Goal: Task Accomplishment & Management: Manage account settings

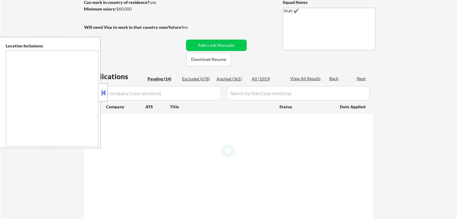
select select ""pending""
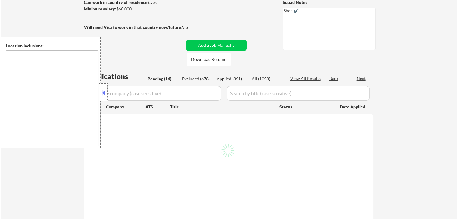
select select ""pending""
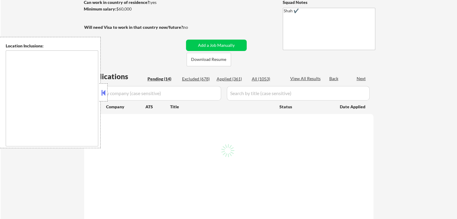
select select ""pending""
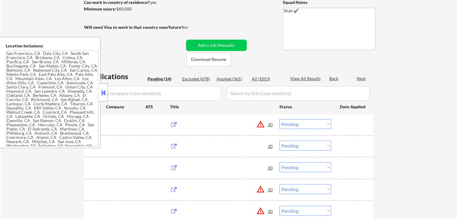
type textarea "[GEOGRAPHIC_DATA], [GEOGRAPHIC_DATA] [GEOGRAPHIC_DATA], [GEOGRAPHIC_DATA] [GEOG…"
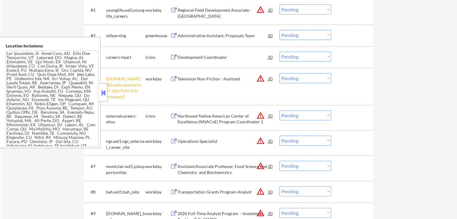
scroll to position [240, 0]
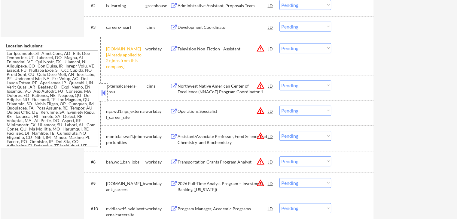
click at [302, 47] on select "Choose an option... Pending Applied Excluded (Questions) Excluded (Expired) Exc…" at bounding box center [305, 48] width 52 height 10
click at [279, 43] on select "Choose an option... Pending Applied Excluded (Questions) Excluded (Expired) Exc…" at bounding box center [305, 48] width 52 height 10
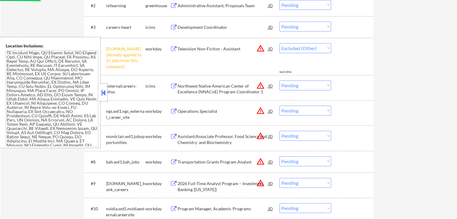
select select ""pending""
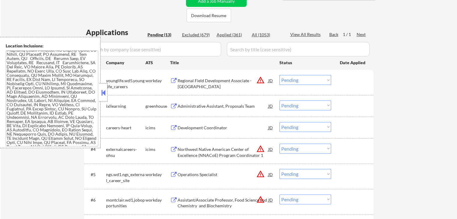
scroll to position [150, 0]
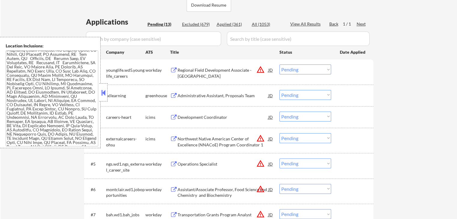
click at [187, 91] on div "Administrative Assistant, Proposals Team" at bounding box center [222, 95] width 91 height 11
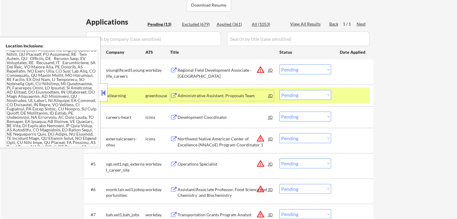
scroll to position [180, 0]
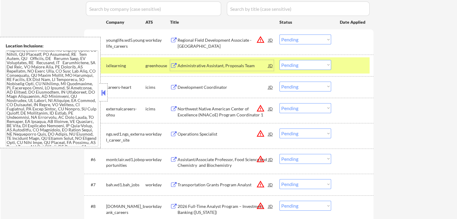
click at [303, 65] on select "Choose an option... Pending Applied Excluded (Questions) Excluded (Expired) Exc…" at bounding box center [305, 65] width 52 height 10
click at [279, 60] on select "Choose an option... Pending Applied Excluded (Questions) Excluded (Expired) Exc…" at bounding box center [305, 65] width 52 height 10
select select ""pending""
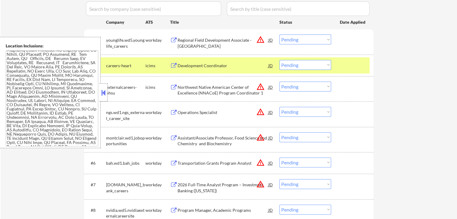
click at [199, 39] on div "Regional Field Development Associate - [GEOGRAPHIC_DATA]" at bounding box center [222, 43] width 91 height 12
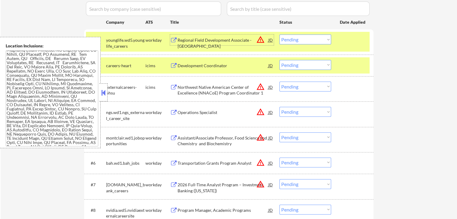
click at [301, 38] on select "Choose an option... Pending Applied Excluded (Questions) Excluded (Expired) Exc…" at bounding box center [305, 40] width 52 height 10
click at [279, 35] on select "Choose an option... Pending Applied Excluded (Questions) Excluded (Expired) Exc…" at bounding box center [305, 40] width 52 height 10
click at [197, 90] on div "Northwest Native American Center of Excellence (NNACoE) Program Coordinator 1" at bounding box center [222, 90] width 91 height 12
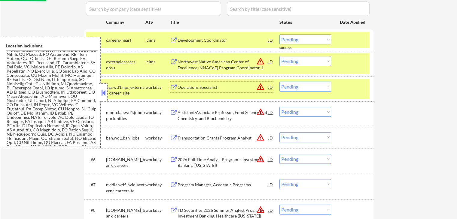
click at [207, 40] on div "Development Coordinator" at bounding box center [222, 40] width 91 height 6
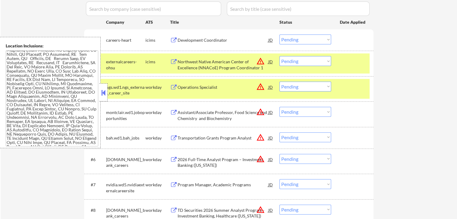
scroll to position [0, 0]
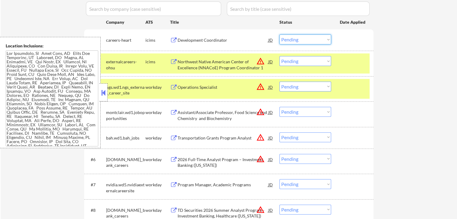
click at [292, 39] on select "Choose an option... Pending Applied Excluded (Questions) Excluded (Expired) Exc…" at bounding box center [305, 40] width 52 height 10
click at [279, 35] on select "Choose an option... Pending Applied Excluded (Questions) Excluded (Expired) Exc…" at bounding box center [305, 40] width 52 height 10
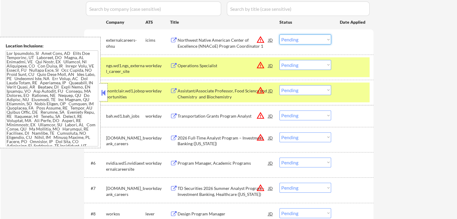
click at [314, 38] on select "Choose an option... Pending Applied Excluded (Questions) Excluded (Expired) Exc…" at bounding box center [305, 40] width 52 height 10
click at [279, 35] on select "Choose an option... Pending Applied Excluded (Questions) Excluded (Expired) Exc…" at bounding box center [305, 40] width 52 height 10
click at [188, 68] on div "Operations Specialist" at bounding box center [222, 66] width 91 height 6
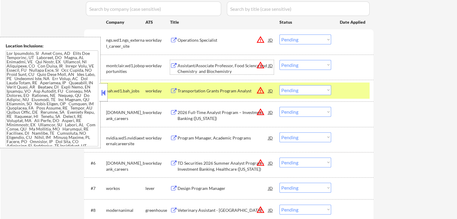
click at [207, 71] on div "Assistant/Associate Professor, Food Science and Chemistry and Biochemistry" at bounding box center [222, 69] width 91 height 12
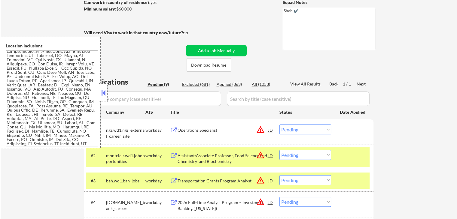
scroll to position [120, 0]
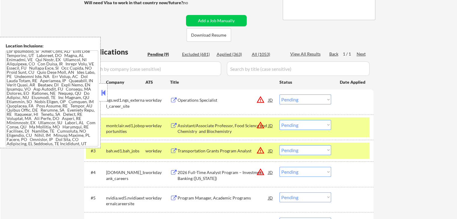
drag, startPoint x: 313, startPoint y: 100, endPoint x: 313, endPoint y: 104, distance: 3.6
click at [313, 100] on select "Choose an option... Pending Applied Excluded (Questions) Excluded (Expired) Exc…" at bounding box center [305, 100] width 52 height 10
click at [279, 95] on select "Choose an option... Pending Applied Excluded (Questions) Excluded (Expired) Exc…" at bounding box center [305, 100] width 52 height 10
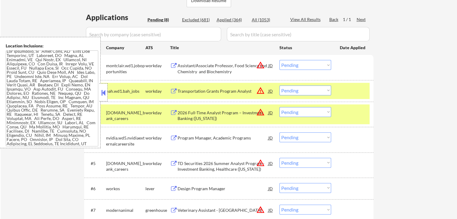
scroll to position [180, 0]
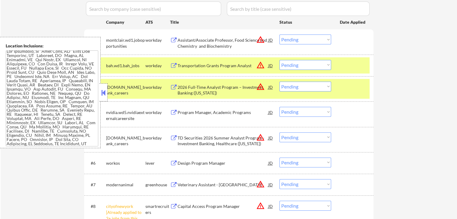
click at [298, 39] on select "Choose an option... Pending Applied Excluded (Questions) Excluded (Expired) Exc…" at bounding box center [305, 40] width 52 height 10
click at [279, 35] on select "Choose an option... Pending Applied Excluded (Questions) Excluded (Expired) Exc…" at bounding box center [305, 40] width 52 height 10
click at [184, 65] on div "Transportation Grants Program Analyst" at bounding box center [222, 66] width 91 height 6
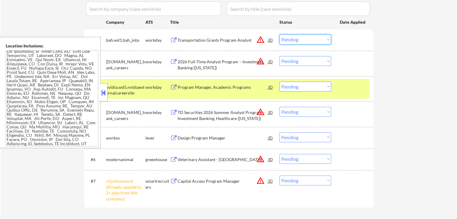
click at [304, 40] on select "Choose an option... Pending Applied Excluded (Questions) Excluded (Expired) Exc…" at bounding box center [305, 40] width 52 height 10
click at [279, 35] on select "Choose an option... Pending Applied Excluded (Questions) Excluded (Expired) Exc…" at bounding box center [305, 40] width 52 height 10
select select ""pending""
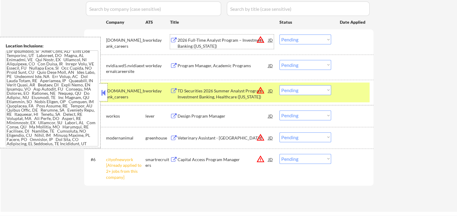
click at [220, 44] on div "2026 Full-Time Analyst Program – Investment Banking ([US_STATE])" at bounding box center [222, 43] width 91 height 12
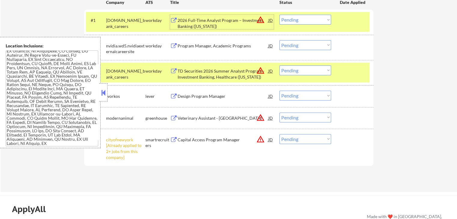
scroll to position [240, 0]
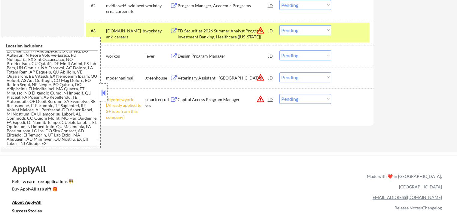
click at [291, 98] on select "Choose an option... Pending Applied Excluded (Questions) Excluded (Expired) Exc…" at bounding box center [305, 99] width 52 height 10
select select ""excluded__other_""
click at [279, 94] on select "Choose an option... Pending Applied Excluded (Questions) Excluded (Expired) Exc…" at bounding box center [305, 99] width 52 height 10
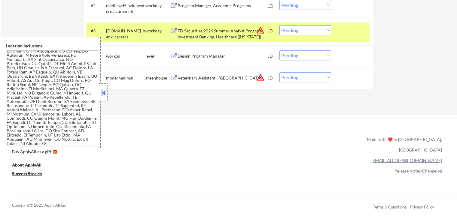
click at [203, 51] on div "Design Program Manager" at bounding box center [222, 55] width 91 height 11
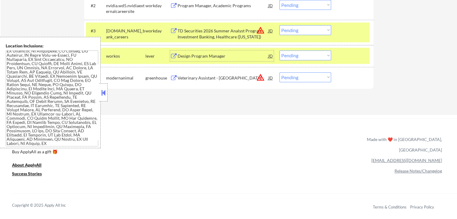
click at [183, 76] on div "Veterinary Assistant - [GEOGRAPHIC_DATA]" at bounding box center [222, 78] width 91 height 6
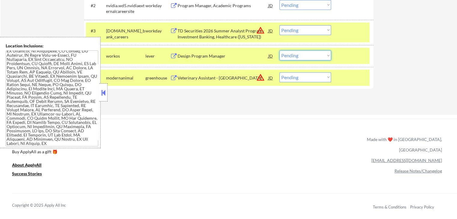
click at [295, 56] on select "Choose an option... Pending Applied Excluded (Questions) Excluded (Expired) Exc…" at bounding box center [305, 55] width 52 height 10
click at [279, 50] on select "Choose an option... Pending Applied Excluded (Questions) Excluded (Expired) Exc…" at bounding box center [305, 55] width 52 height 10
select select ""pending""
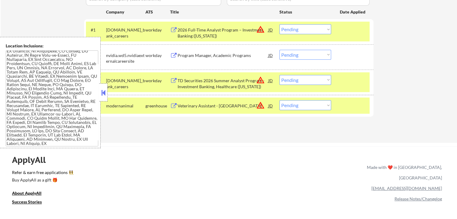
scroll to position [180, 0]
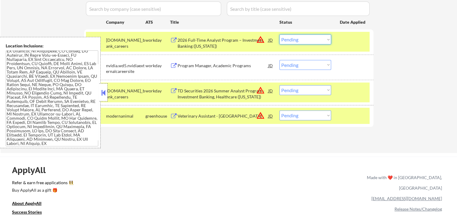
click at [322, 37] on select "Choose an option... Pending Applied Excluded (Questions) Excluded (Expired) Exc…" at bounding box center [305, 40] width 52 height 10
click at [279, 35] on select "Choose an option... Pending Applied Excluded (Questions) Excluded (Expired) Exc…" at bounding box center [305, 40] width 52 height 10
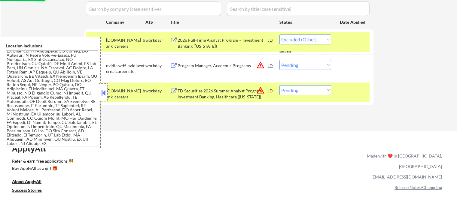
select select ""pending""
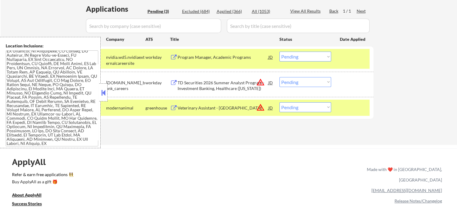
scroll to position [150, 0]
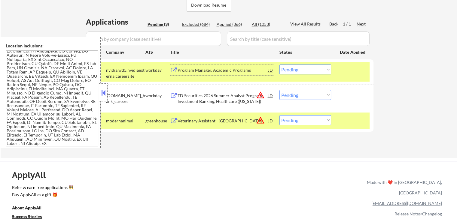
click at [220, 70] on div "Program Manager, Academic Programs" at bounding box center [222, 70] width 91 height 6
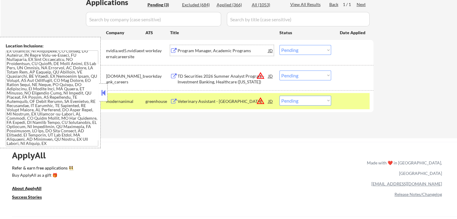
scroll to position [180, 0]
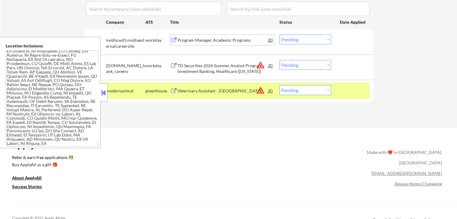
click at [294, 62] on select "Choose an option... Pending Applied Excluded (Questions) Excluded (Expired) Exc…" at bounding box center [305, 65] width 52 height 10
click at [279, 60] on select "Choose an option... Pending Applied Excluded (Questions) Excluded (Expired) Exc…" at bounding box center [305, 65] width 52 height 10
click at [250, 139] on div "ApplyAll Refer & earn free applications 👯‍♀️ Buy ApplyAll as a gift 🎁 About App…" at bounding box center [228, 183] width 457 height 95
select select ""pending""
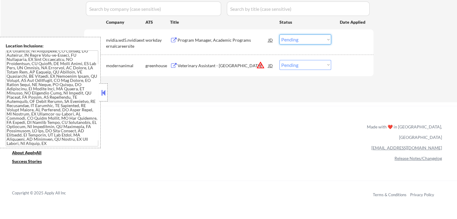
click at [298, 40] on select "Choose an option... Pending Applied Excluded (Questions) Excluded (Expired) Exc…" at bounding box center [305, 40] width 52 height 10
click at [279, 35] on select "Choose an option... Pending Applied Excluded (Questions) Excluded (Expired) Exc…" at bounding box center [305, 40] width 52 height 10
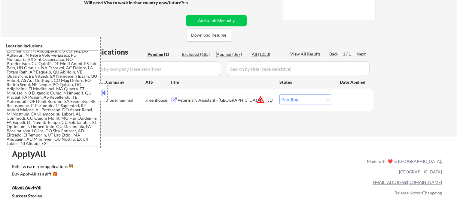
click at [230, 56] on div "Applied (367)" at bounding box center [231, 54] width 30 height 6
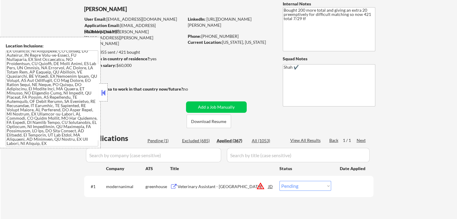
scroll to position [30, 0]
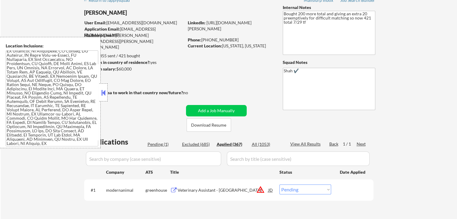
select select ""applied""
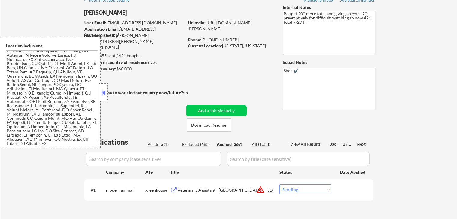
select select ""applied""
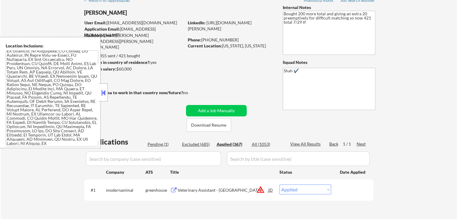
select select ""applied""
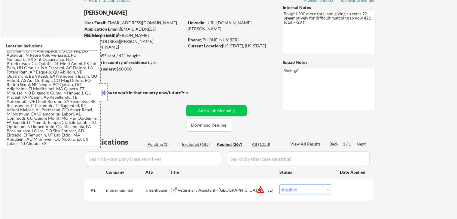
select select ""applied""
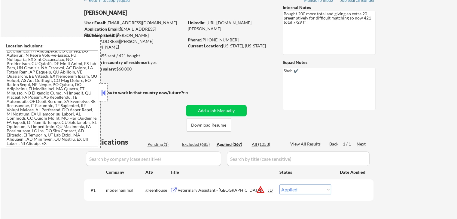
select select ""applied""
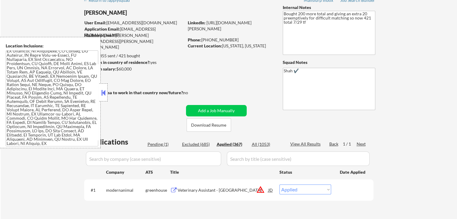
select select ""applied""
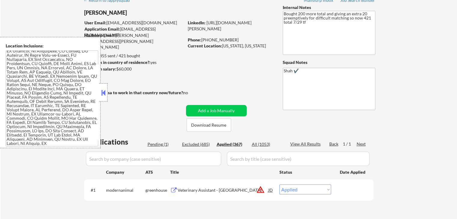
select select ""applied""
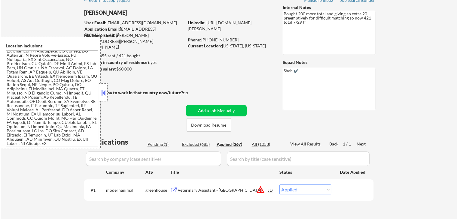
select select ""applied""
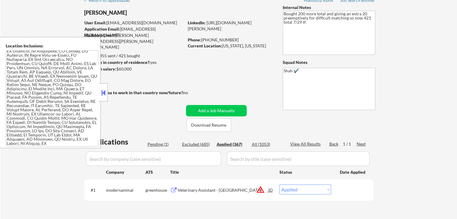
select select ""applied""
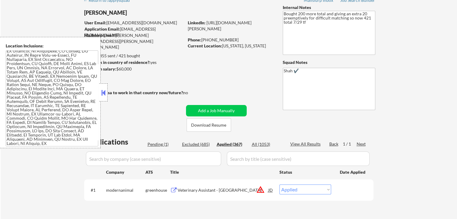
select select ""applied""
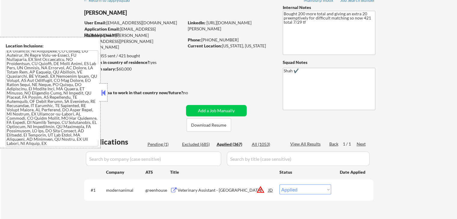
select select ""applied""
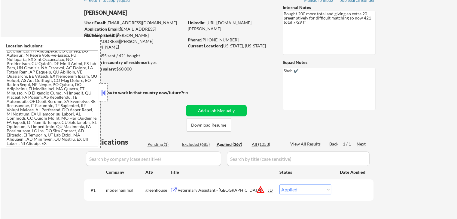
select select ""applied""
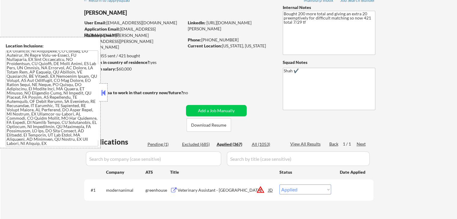
select select ""applied""
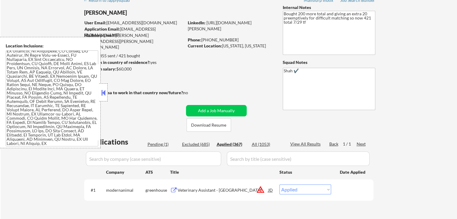
select select ""applied""
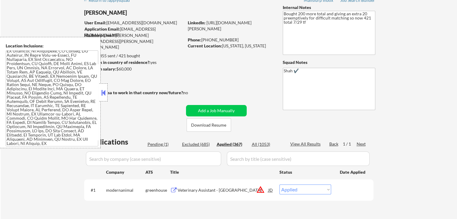
select select ""applied""
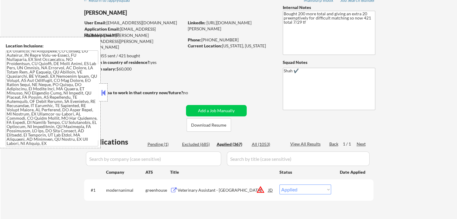
select select ""applied""
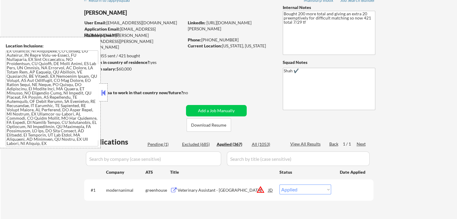
select select ""applied""
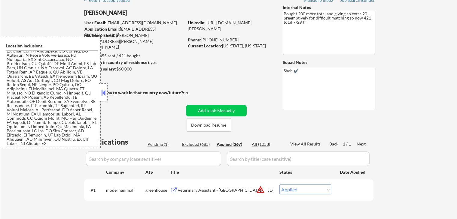
select select ""applied""
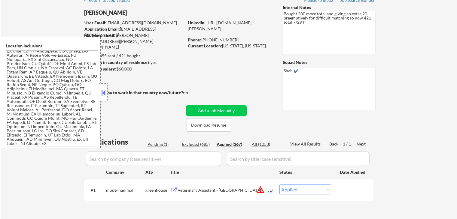
select select ""applied""
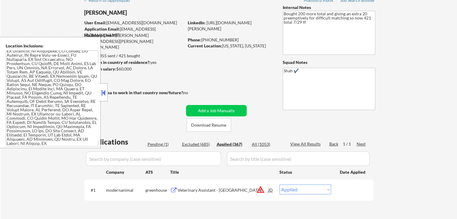
select select ""applied""
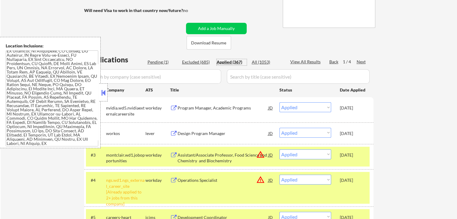
scroll to position [150, 0]
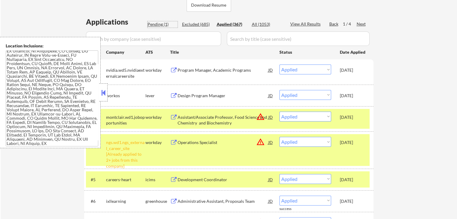
click at [165, 23] on div "Pending (1)" at bounding box center [162, 24] width 30 height 6
select select ""pending""
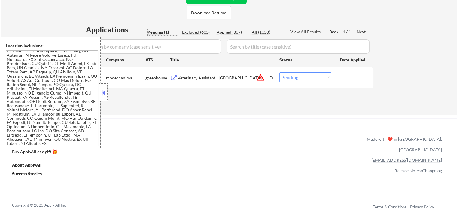
scroll to position [120, 0]
